Goal: Information Seeking & Learning: Learn about a topic

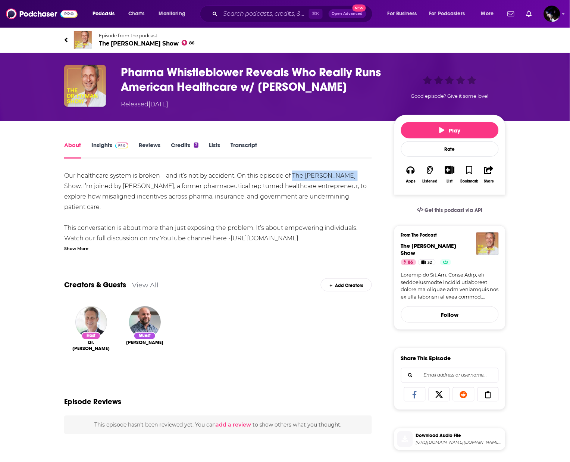
drag, startPoint x: 292, startPoint y: 174, endPoint x: 353, endPoint y: 179, distance: 61.0
click at [353, 179] on div "Our healthcare system is broken—and it’s not by accident. On this episode of Th…" at bounding box center [218, 448] width 308 height 554
copy div "The [PERSON_NAME] Show"
click at [430, 127] on button "Play" at bounding box center [450, 130] width 98 height 16
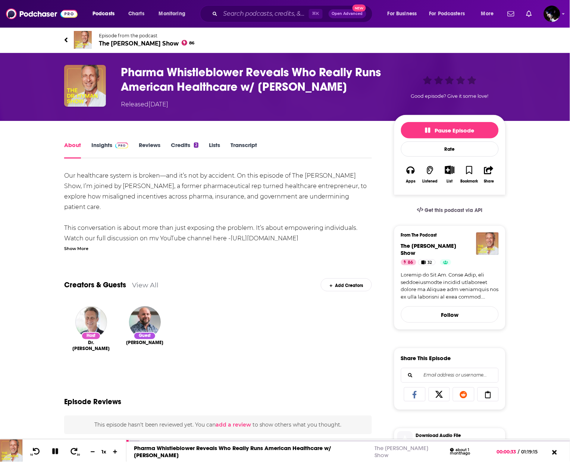
click at [81, 177] on div "Our healthcare system is broken—and it’s not by accident. On this episode of Th…" at bounding box center [218, 448] width 308 height 554
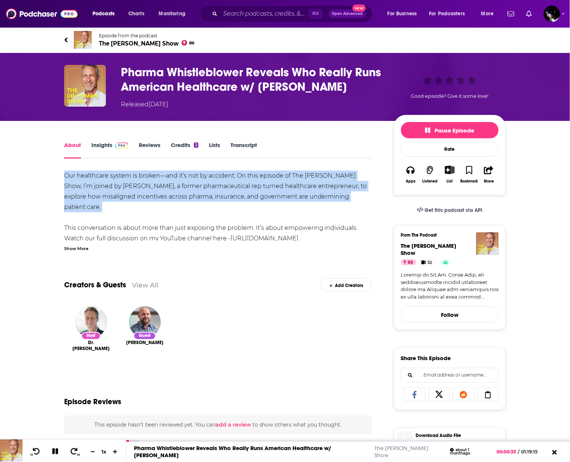
click at [81, 177] on div "Our healthcare system is broken—and it’s not by accident. On this episode of Th…" at bounding box center [218, 448] width 308 height 554
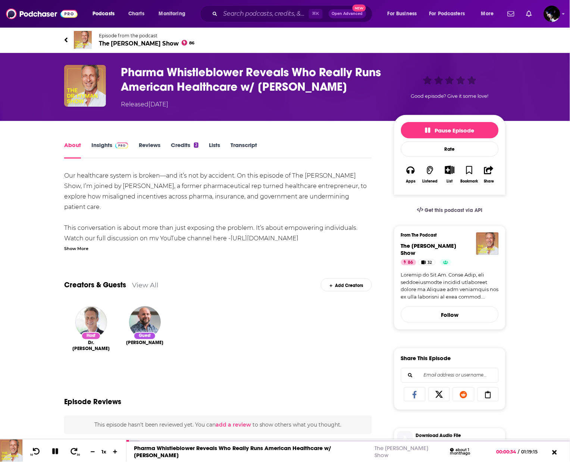
click at [79, 254] on div "Our healthcare system is broken—and it’s not by accident. On this episode of Th…" at bounding box center [218, 431] width 308 height 520
click at [78, 248] on div "Show More" at bounding box center [76, 247] width 24 height 7
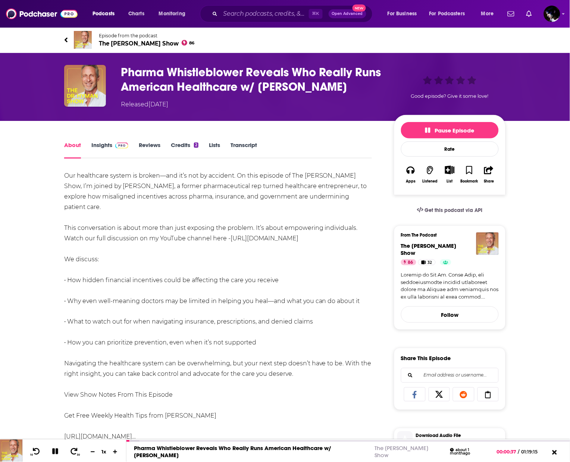
drag, startPoint x: 62, startPoint y: 172, endPoint x: 344, endPoint y: 227, distance: 287.4
copy div "Our healthcare system is broken—and it’s not by accident. On this episode of Th…"
click at [272, 334] on div "Our healthcare system is broken—and it’s not by accident. On this episode of Th…" at bounding box center [218, 448] width 308 height 554
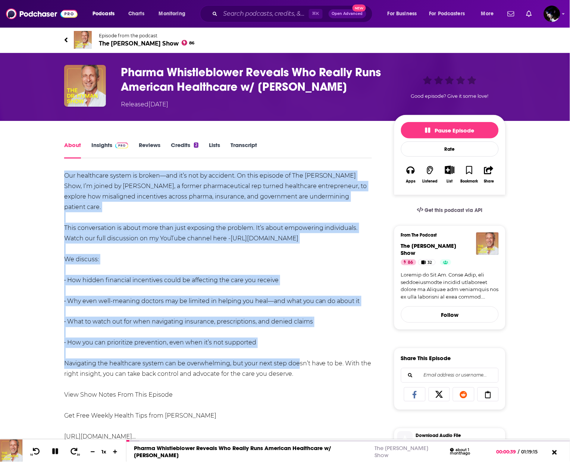
click at [297, 356] on div "Our healthcare system is broken—and it’s not by accident. On this episode of Th…" at bounding box center [218, 448] width 308 height 554
click at [302, 367] on div "Our healthcare system is broken—and it’s not by accident. On this episode of Th…" at bounding box center [218, 448] width 308 height 554
copy div "Our healthcare system is broken—and it’s not by accident. On this episode of Th…"
click at [74, 450] on icon at bounding box center [73, 451] width 9 height 7
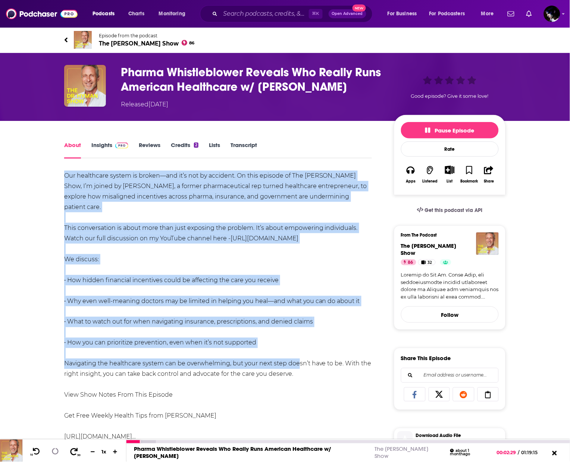
click at [74, 450] on icon at bounding box center [73, 451] width 9 height 7
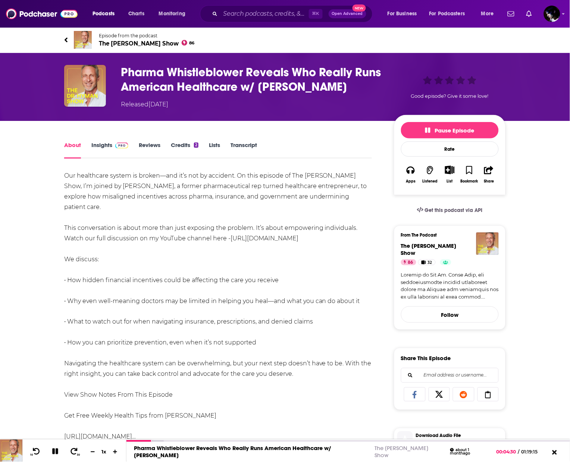
click at [94, 207] on div "Our healthcare system is broken—and it’s not by accident. On this episode of Th…" at bounding box center [218, 448] width 308 height 554
drag, startPoint x: 303, startPoint y: 88, endPoint x: 259, endPoint y: 86, distance: 44.1
click at [259, 86] on h1 "Pharma Whistleblower Reveals Who Really Runs American Healthcare w/ [PERSON_NAM…" at bounding box center [251, 79] width 261 height 29
copy h1 "[PERSON_NAME]"
click at [358, 93] on h1 "Pharma Whistleblower Reveals Who Really Runs American Healthcare w/ [PERSON_NAM…" at bounding box center [251, 79] width 261 height 29
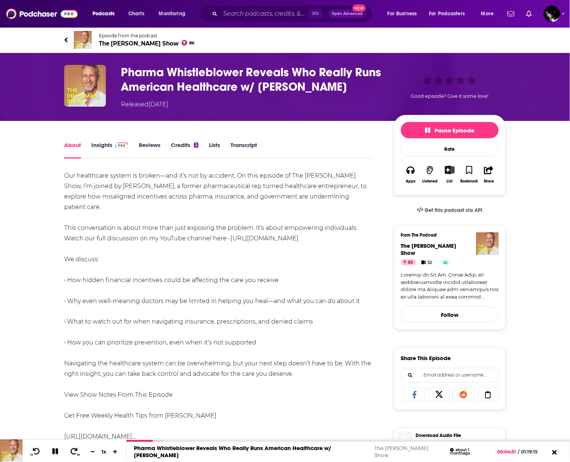
drag, startPoint x: 355, startPoint y: 87, endPoint x: 104, endPoint y: 70, distance: 250.6
click at [102, 69] on div "Pharma Whistleblower Reveals Who Really Runs American Healthcare w/ [PERSON_NAM…" at bounding box center [285, 87] width 442 height 44
copy div "Pharma Whistleblower Reveals Who Really Runs American Healthcare w/ [PERSON_NAM…"
drag, startPoint x: 399, startPoint y: 246, endPoint x: 459, endPoint y: 247, distance: 59.7
click at [459, 247] on div "From The Podcast The [PERSON_NAME] Show 86 32 Follow" at bounding box center [450, 277] width 112 height 104
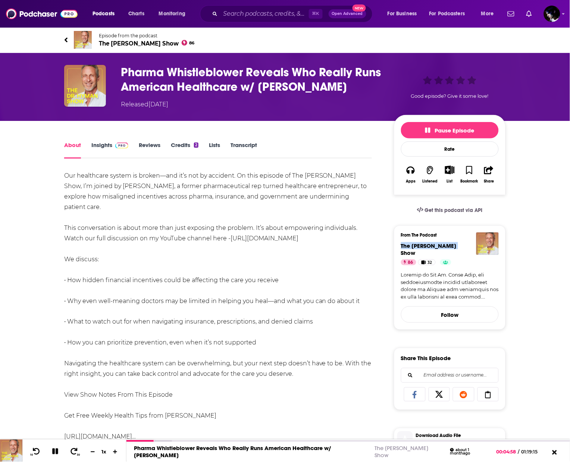
copy span "The [PERSON_NAME] Show"
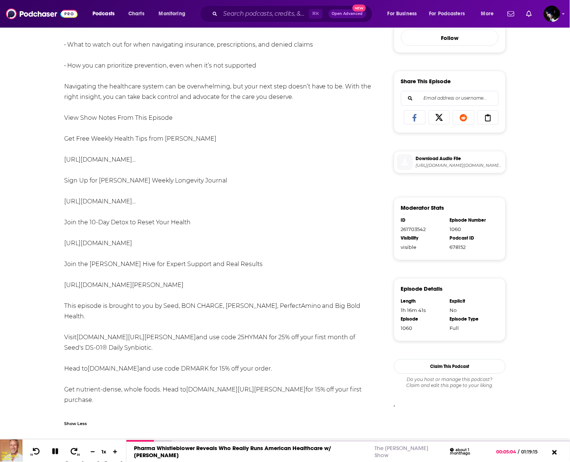
click at [457, 227] on div "1060" at bounding box center [472, 230] width 44 height 6
copy div "1060"
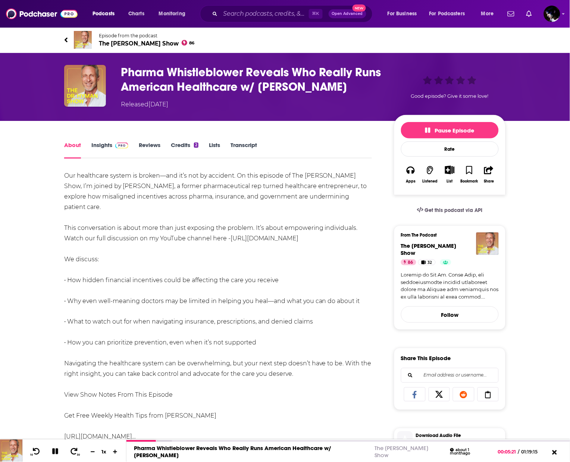
click at [103, 144] on link "Insights" at bounding box center [109, 149] width 37 height 17
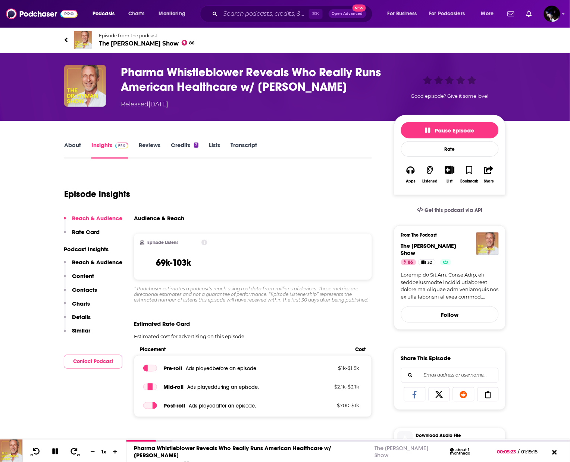
scroll to position [256, 0]
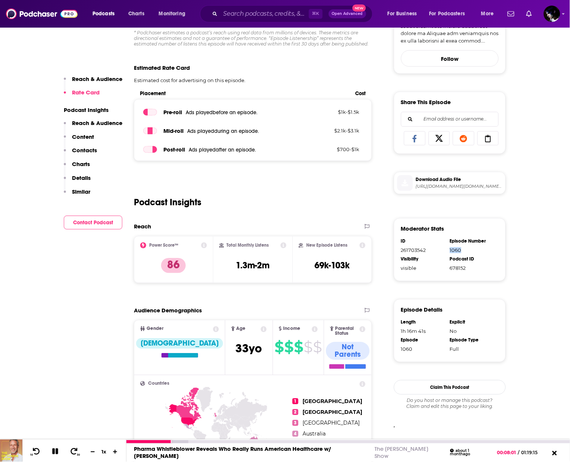
click at [59, 450] on icon at bounding box center [55, 451] width 9 height 7
